Goal: Information Seeking & Learning: Learn about a topic

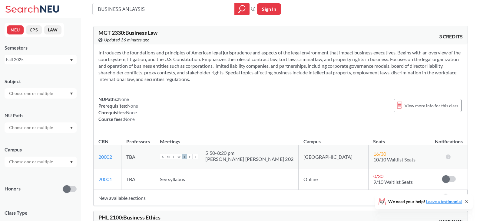
scroll to position [2458, 0]
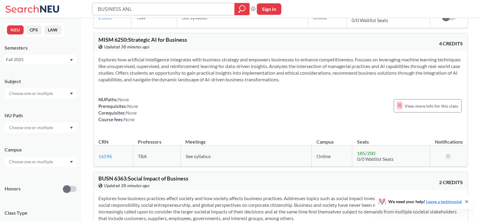
type input "BUSINESS ANL"
click at [271, 8] on button "Sign In" at bounding box center [269, 9] width 25 height 12
select select "US"
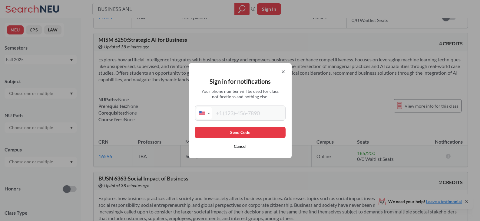
click at [285, 69] on icon at bounding box center [283, 71] width 5 height 5
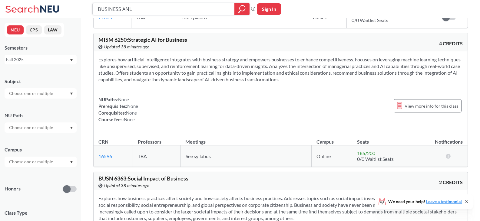
click at [147, 12] on input "BUSINESS ANL" at bounding box center [163, 9] width 133 height 10
type input "BUSINESS"
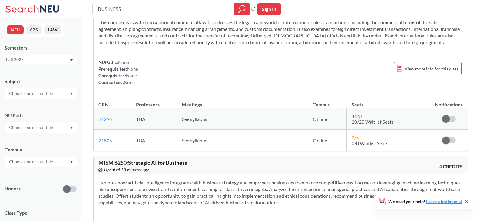
scroll to position [2335, 0]
click at [211, 6] on input "BUSINESS" at bounding box center [163, 9] width 133 height 10
type input "B"
type input "AI"
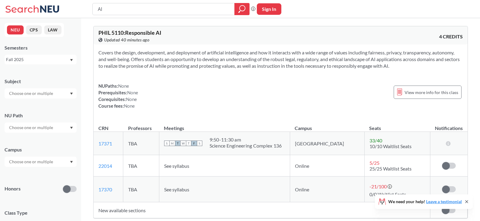
drag, startPoint x: 99, startPoint y: 53, endPoint x: 167, endPoint y: 96, distance: 80.4
drag, startPoint x: 167, startPoint y: 96, endPoint x: 121, endPoint y: 65, distance: 55.9
click at [121, 65] on section "Covers the design, development, and deployment of artificial intelligence and h…" at bounding box center [280, 59] width 364 height 20
drag, startPoint x: 99, startPoint y: 52, endPoint x: 206, endPoint y: 111, distance: 121.5
click at [206, 111] on div "Covers the design, development, and deployment of artificial intelligence and h…" at bounding box center [281, 82] width 374 height 75
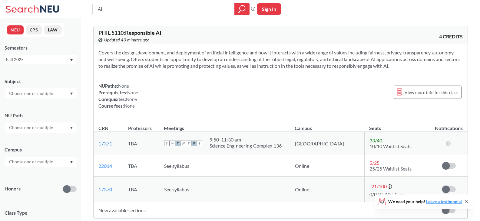
click at [206, 111] on div "Covers the design, development, and deployment of artificial intelligence and h…" at bounding box center [281, 82] width 374 height 75
drag, startPoint x: 99, startPoint y: 33, endPoint x: 137, endPoint y: 103, distance: 79.0
click at [137, 103] on div "PHIL 5110 : Responsible AI View this course on Banner. Updated 40 minutes ago 4…" at bounding box center [280, 122] width 375 height 193
click at [192, 89] on div "NUPaths: None Prerequisites: None Corequisites: None Course fees: None View mor…" at bounding box center [280, 96] width 364 height 27
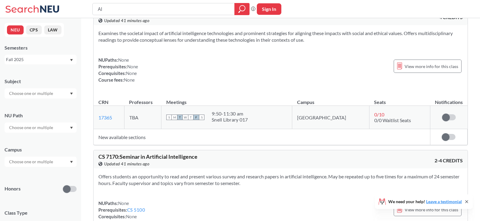
scroll to position [1879, 0]
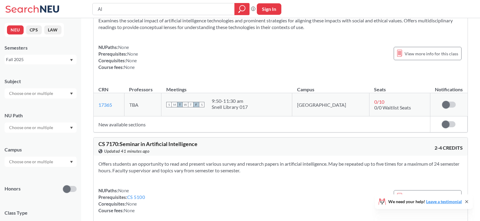
drag, startPoint x: 201, startPoint y: 119, endPoint x: 110, endPoint y: 123, distance: 91.3
drag, startPoint x: 110, startPoint y: 123, endPoint x: 179, endPoint y: 148, distance: 73.6
click at [179, 156] on div "Offers students an opportunity to read and present various survey and research …" at bounding box center [281, 190] width 374 height 68
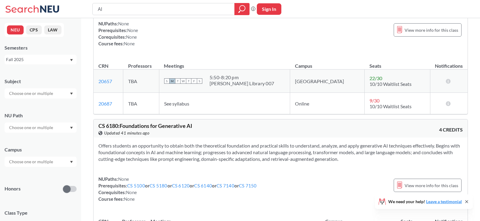
scroll to position [1454, 0]
drag, startPoint x: 199, startPoint y: 106, endPoint x: 157, endPoint y: 97, distance: 43.0
drag, startPoint x: 157, startPoint y: 97, endPoint x: 182, endPoint y: 38, distance: 64.8
click at [182, 38] on div "Introduces artificial intelligence, serving as an excellent starting point for …" at bounding box center [281, 12] width 374 height 88
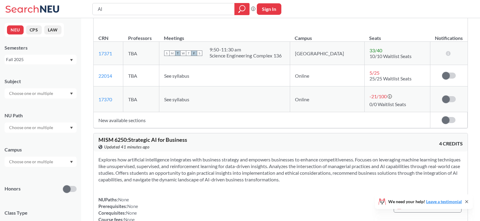
scroll to position [0, 0]
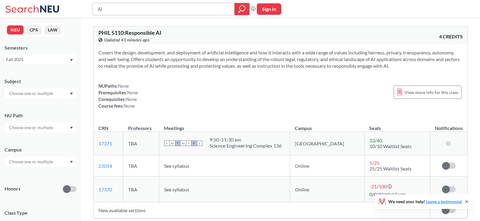
click at [156, 13] on input "AI" at bounding box center [163, 9] width 133 height 10
type input "A"
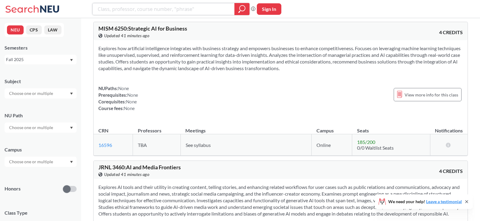
scroll to position [202, 0]
